Goal: Find specific page/section: Find specific page/section

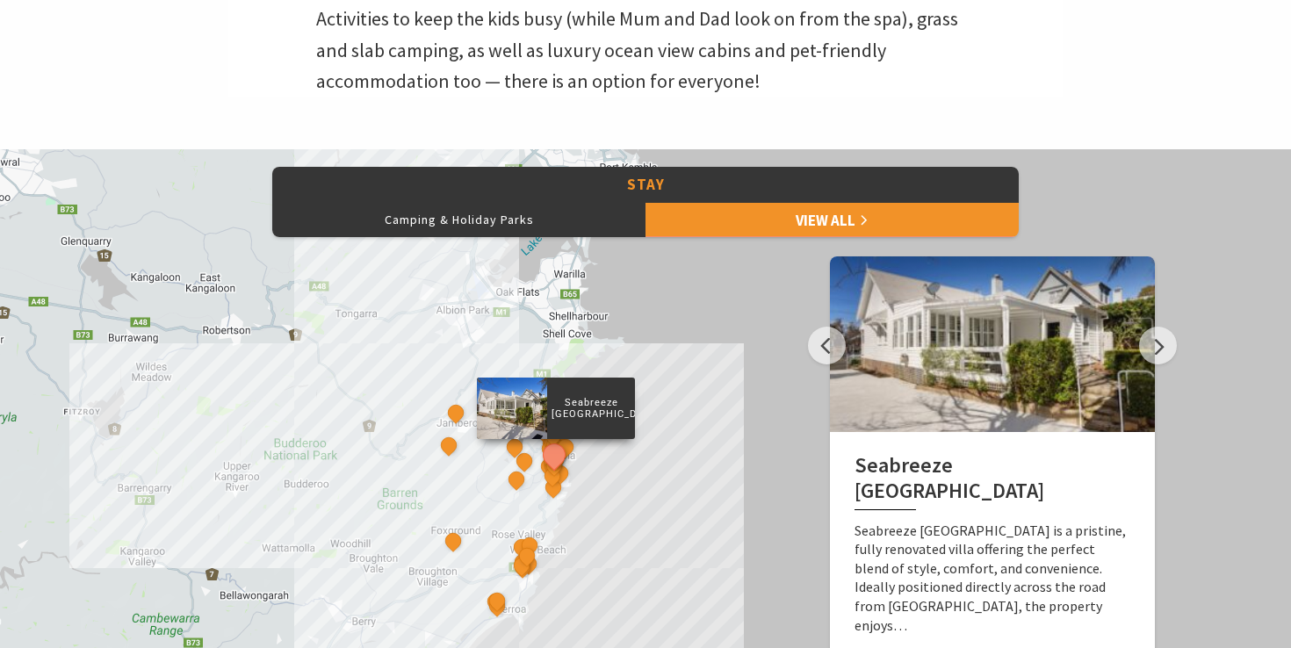
scroll to position [809, 0]
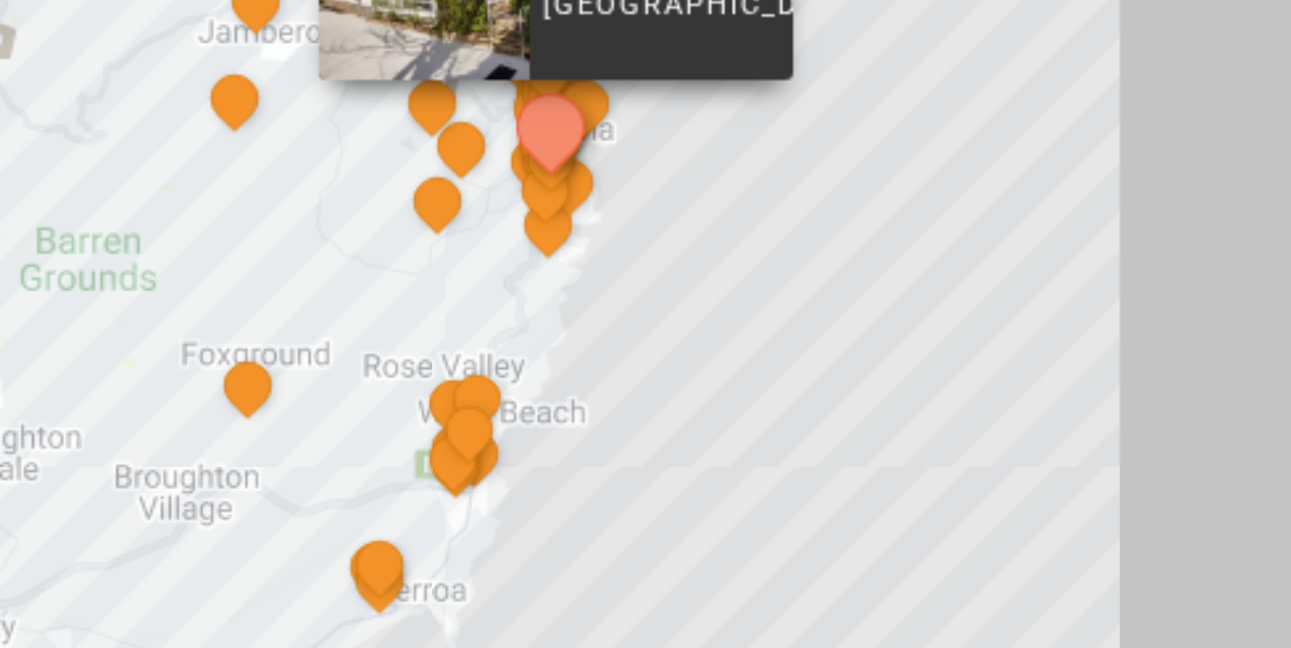
click at [603, 327] on div "Seabreeze Luxury Beach House The Sebel Kiama Seaside Escape 1 Driftwood Beach H…" at bounding box center [645, 323] width 1291 height 632
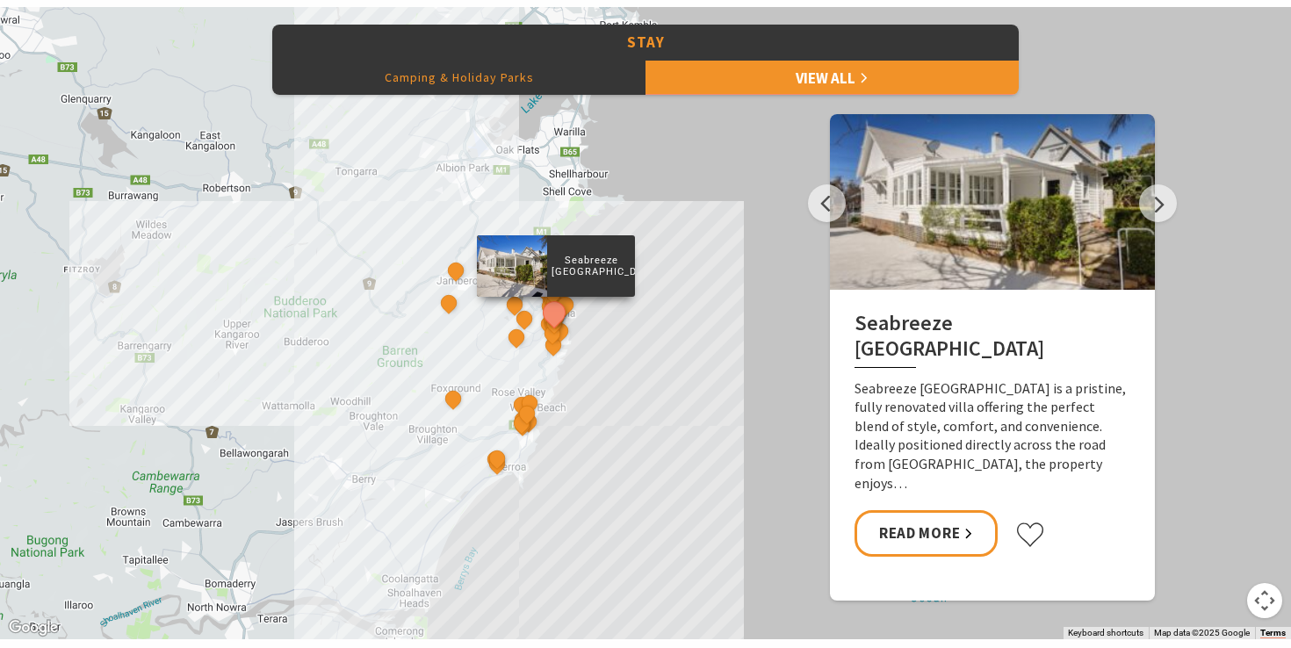
click at [484, 93] on button "Camping & Holiday Parks" at bounding box center [458, 77] width 373 height 35
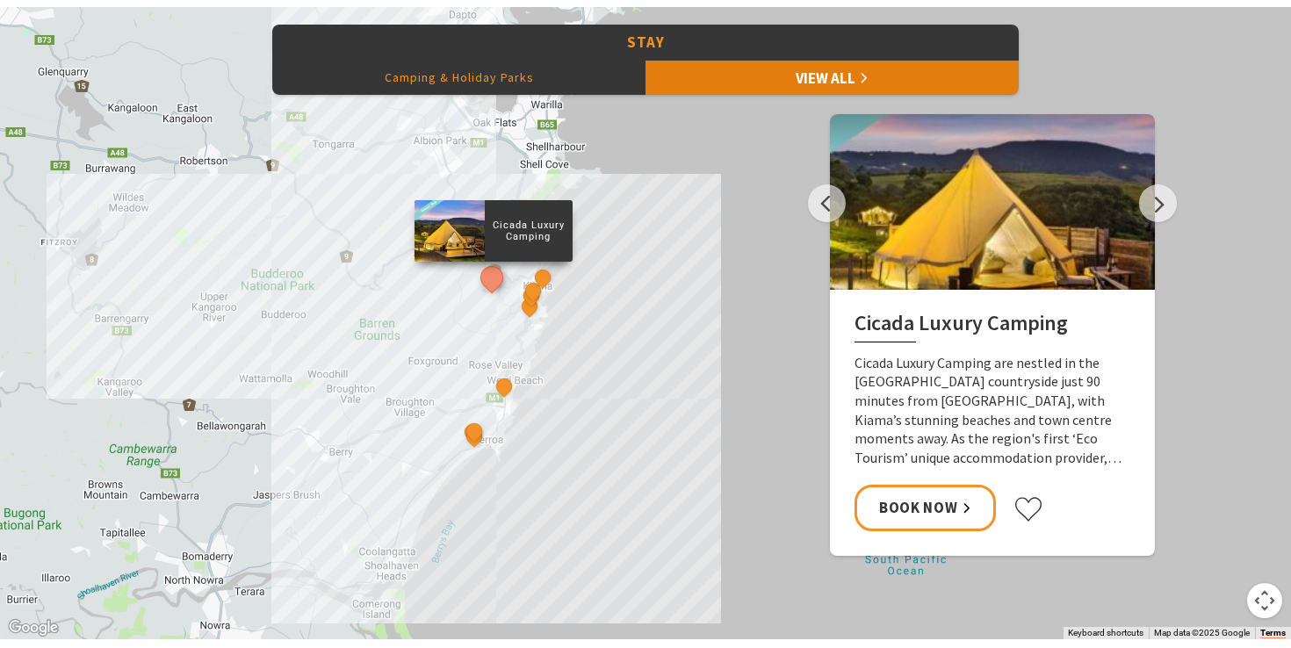
click at [773, 75] on link "View All" at bounding box center [831, 77] width 373 height 35
